Goal: Navigation & Orientation: Find specific page/section

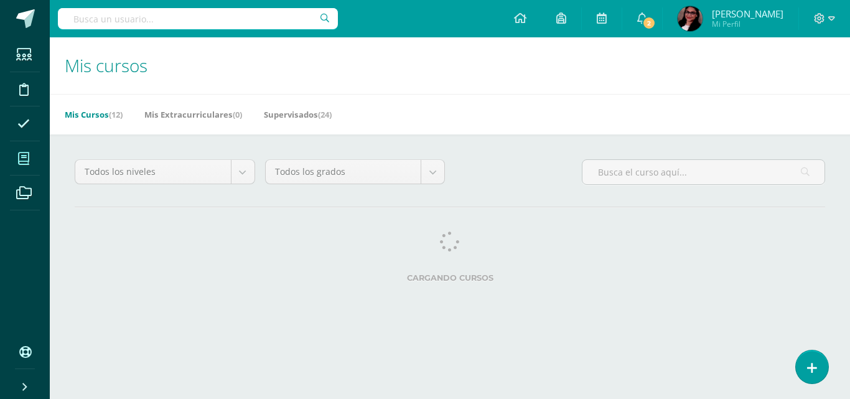
click at [662, 23] on link "2" at bounding box center [642, 18] width 40 height 37
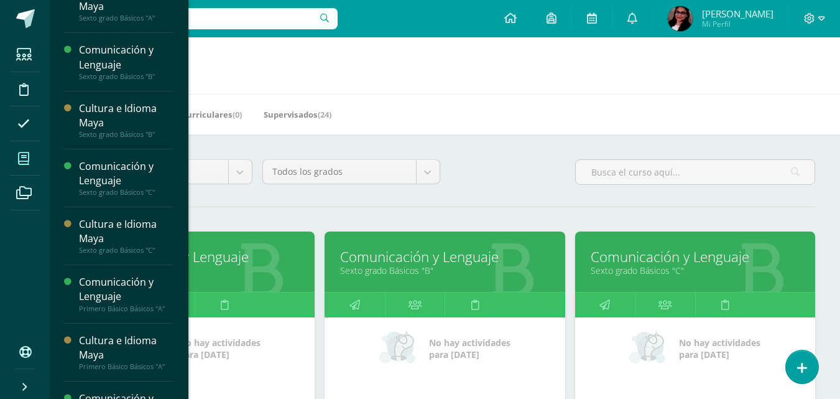
scroll to position [47, 0]
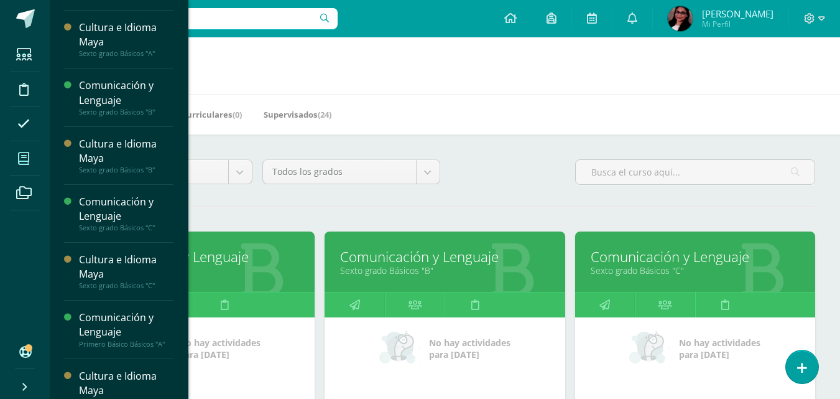
click at [383, 266] on link "Sexto grado Básicos "B"" at bounding box center [444, 270] width 209 height 12
click at [376, 247] on link "Comunicación y Lenguaje" at bounding box center [444, 256] width 209 height 19
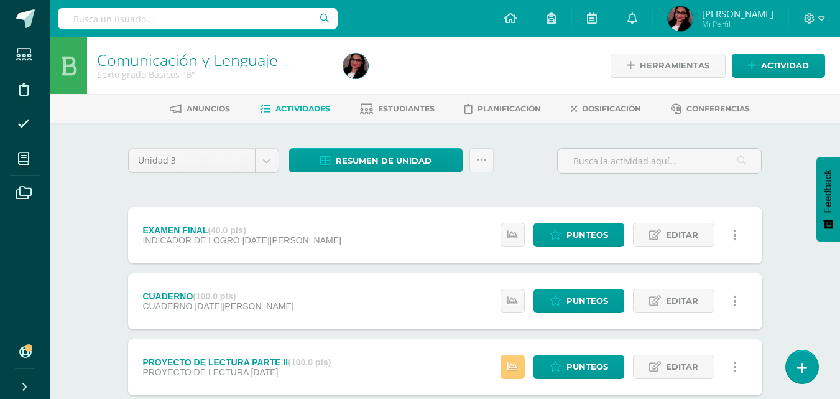
click at [399, 100] on link "Estudiantes" at bounding box center [397, 109] width 75 height 20
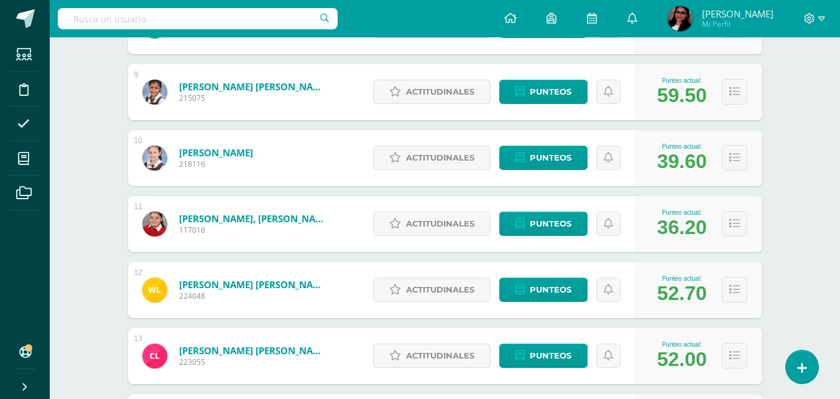
scroll to position [733, 0]
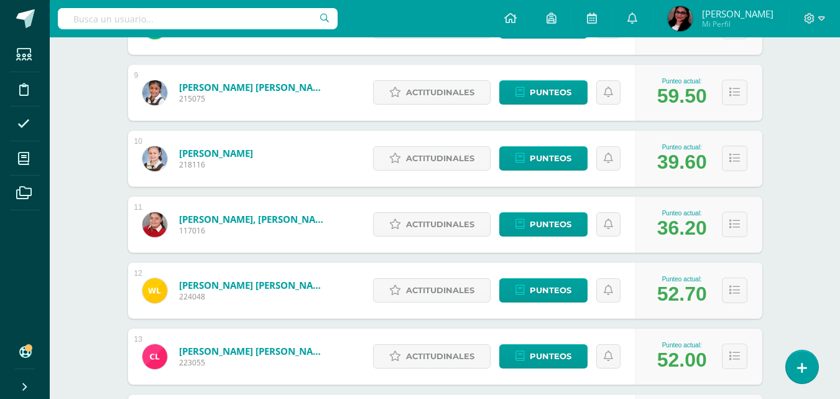
click at [23, 153] on icon at bounding box center [23, 158] width 11 height 12
